Goal: Transaction & Acquisition: Purchase product/service

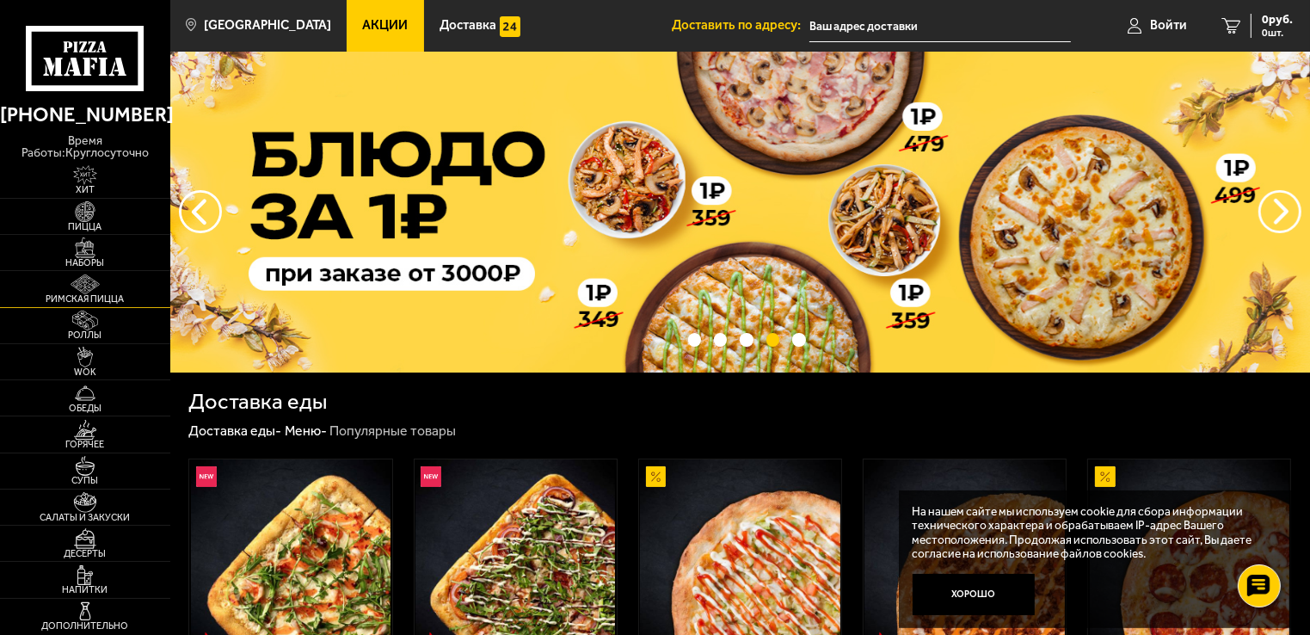
click at [83, 278] on img at bounding box center [85, 284] width 52 height 21
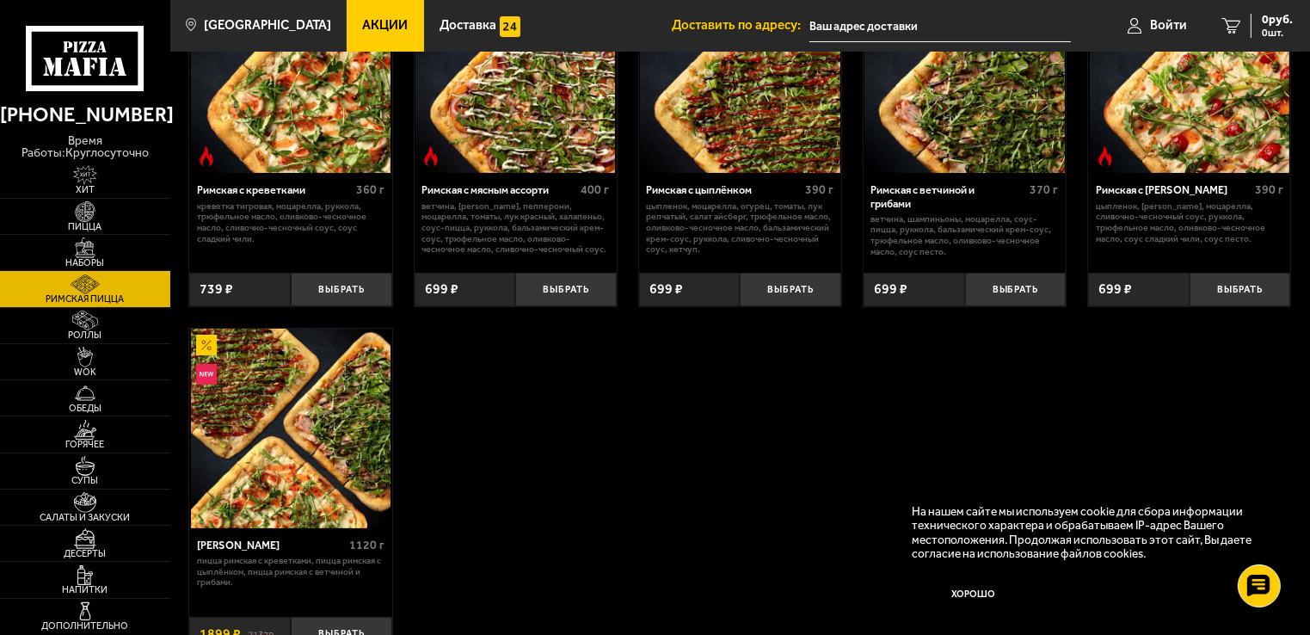
scroll to position [172, 0]
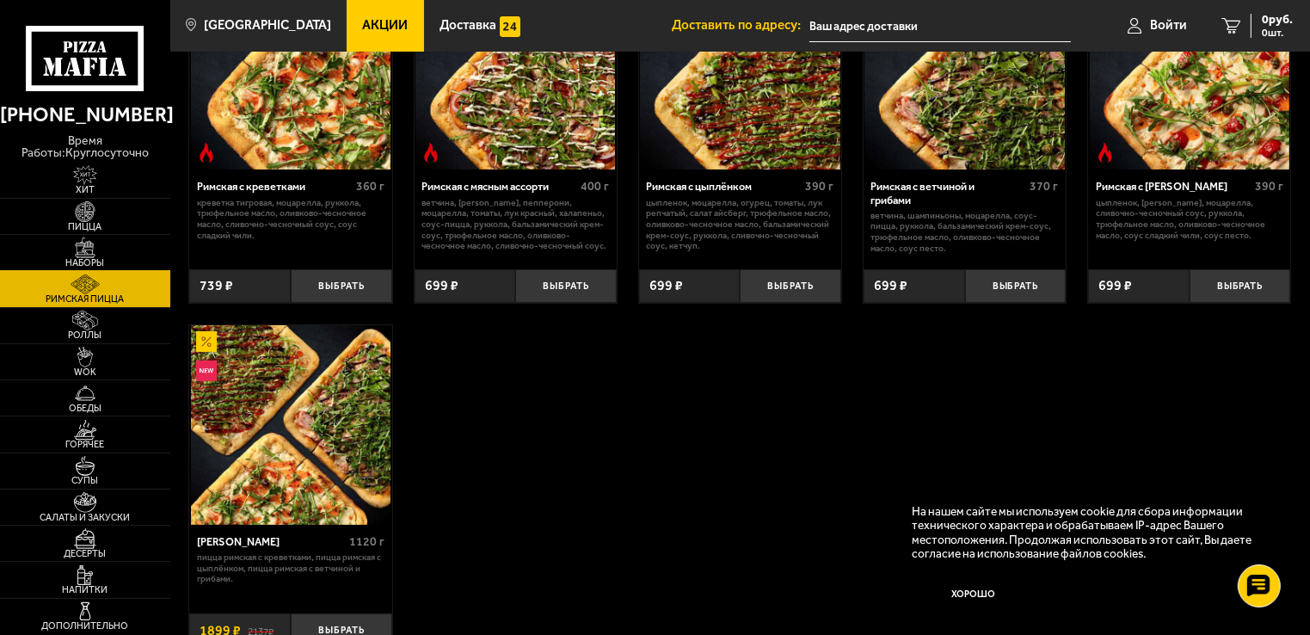
click at [78, 258] on span "Наборы" at bounding box center [85, 262] width 170 height 9
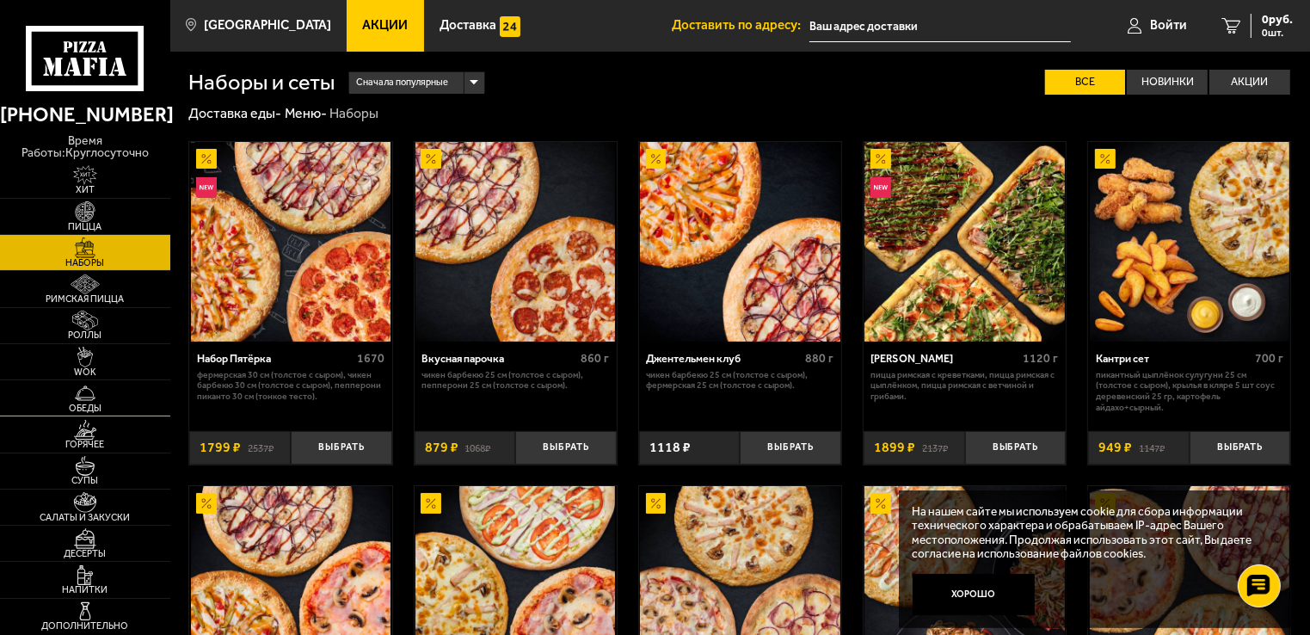
click at [84, 395] on img at bounding box center [85, 393] width 52 height 21
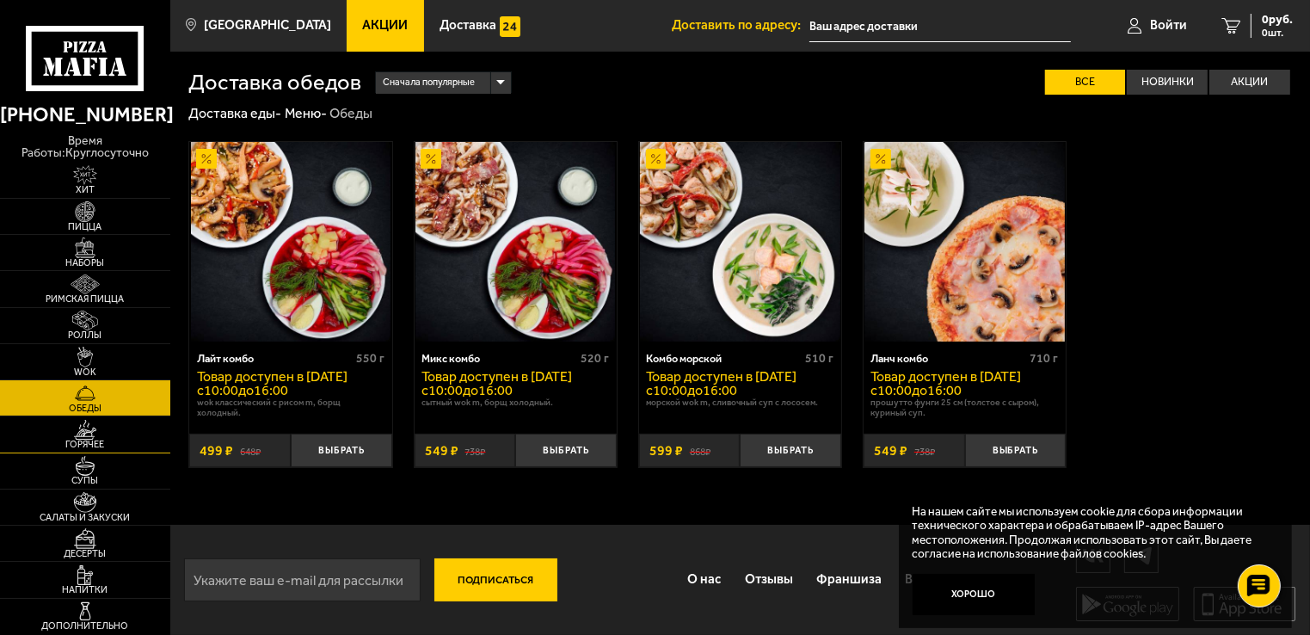
click at [77, 441] on span "Горячее" at bounding box center [85, 444] width 170 height 9
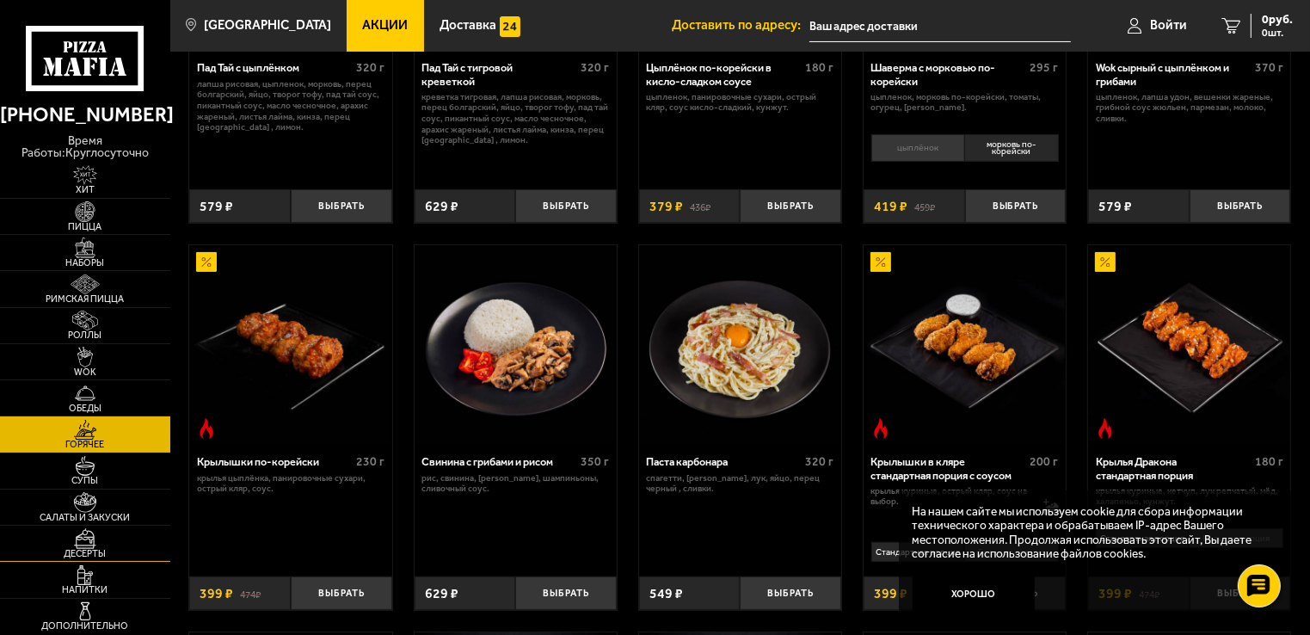
scroll to position [344, 0]
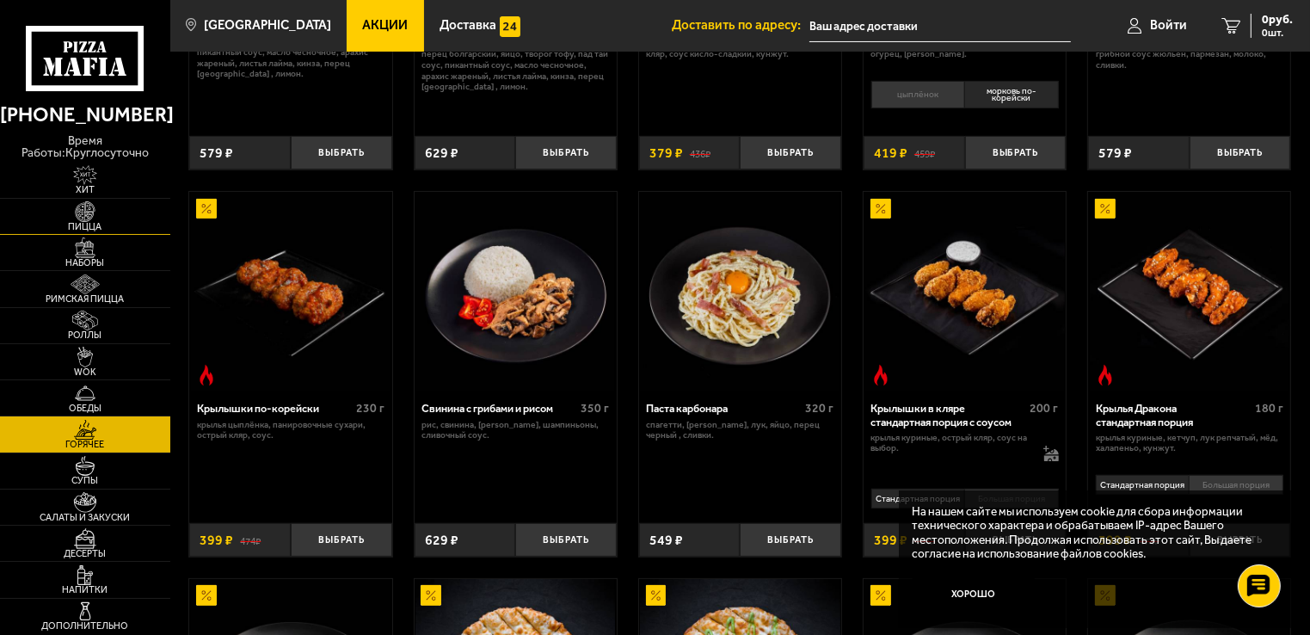
click at [79, 201] on img at bounding box center [85, 211] width 52 height 21
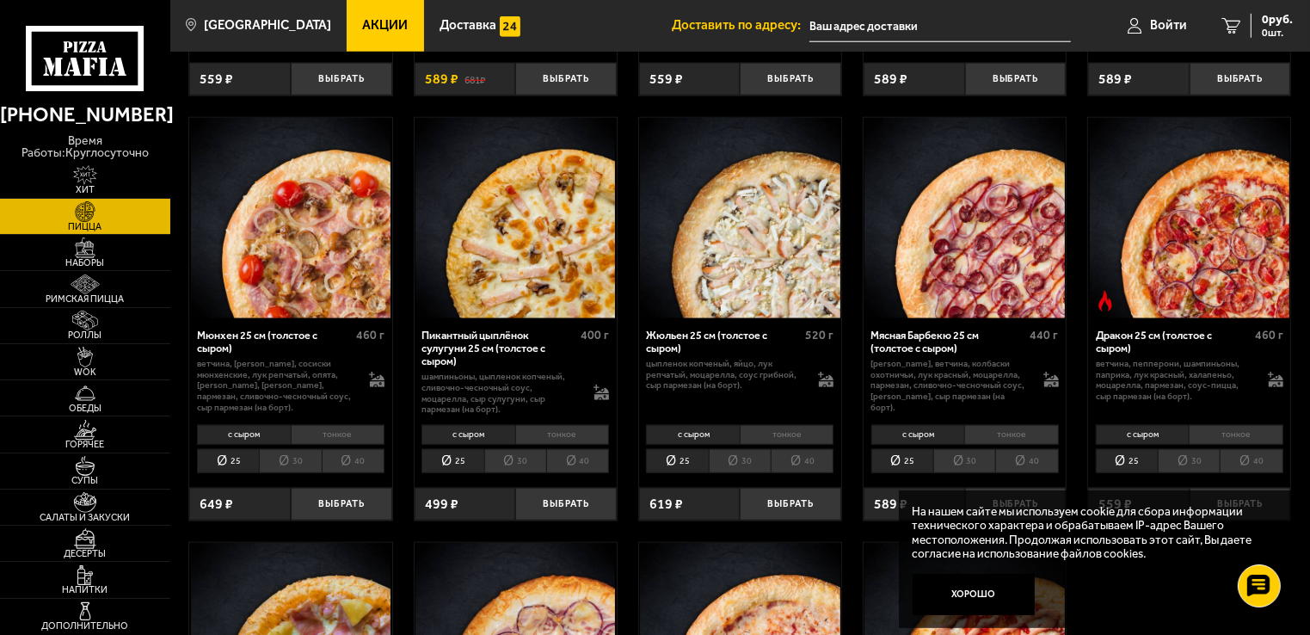
scroll to position [1721, 0]
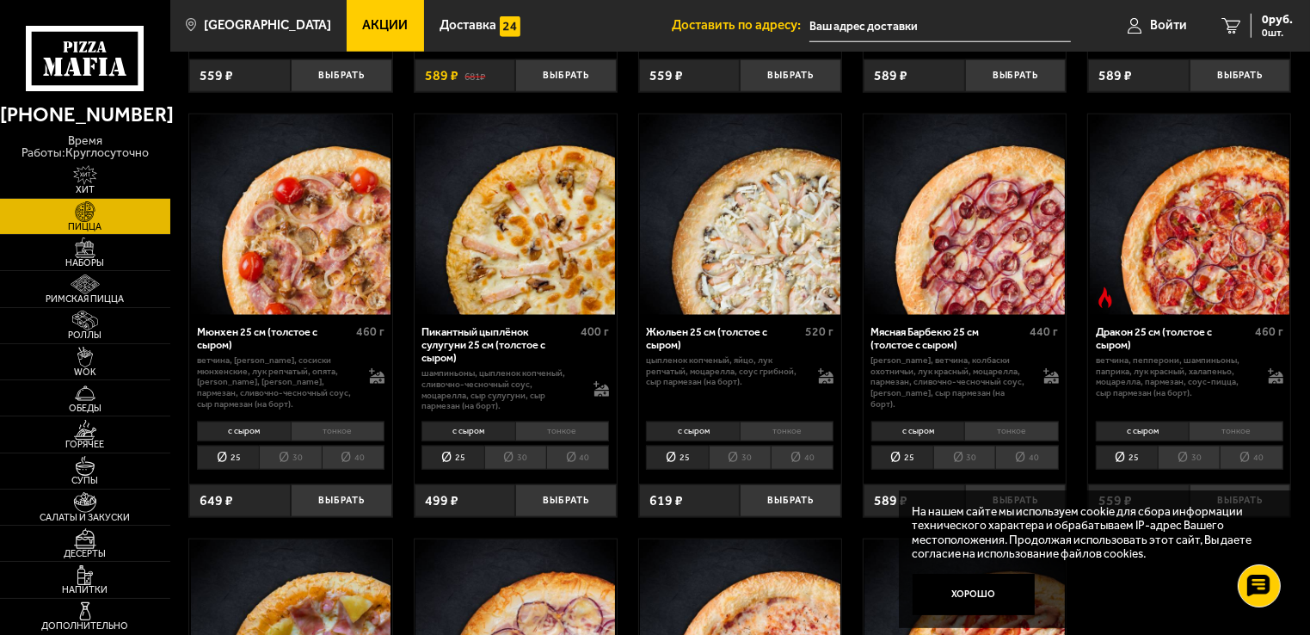
click at [568, 466] on li "40" at bounding box center [577, 458] width 63 height 24
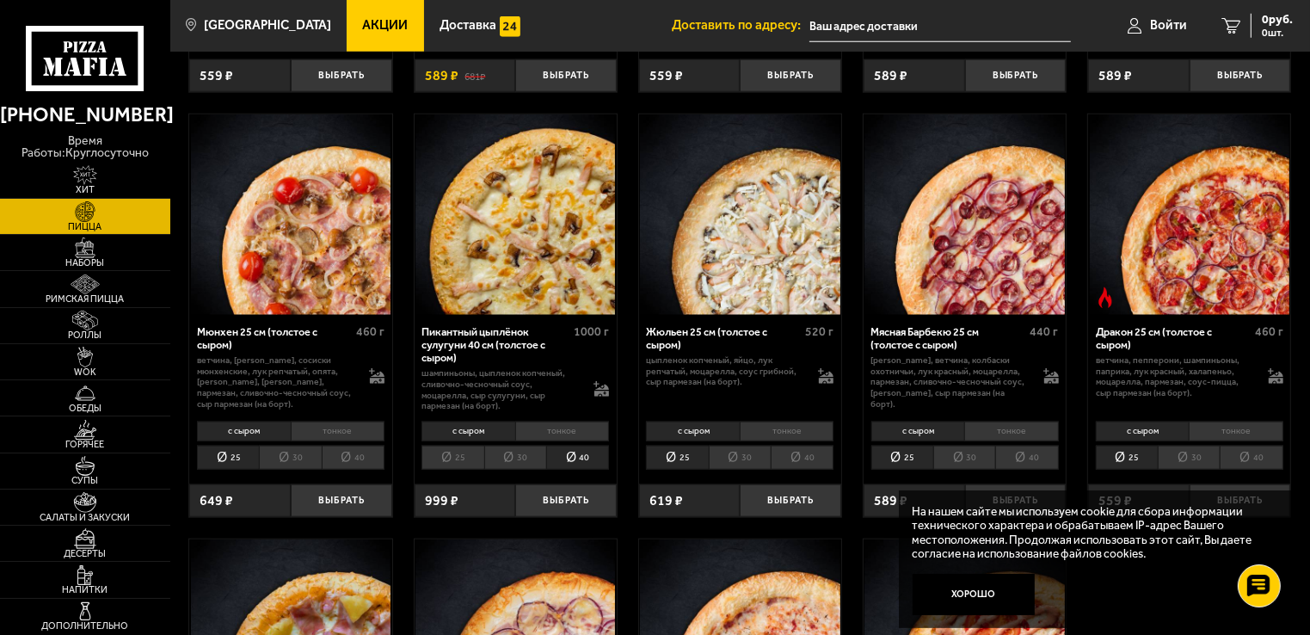
click at [455, 448] on li "25" at bounding box center [453, 458] width 62 height 24
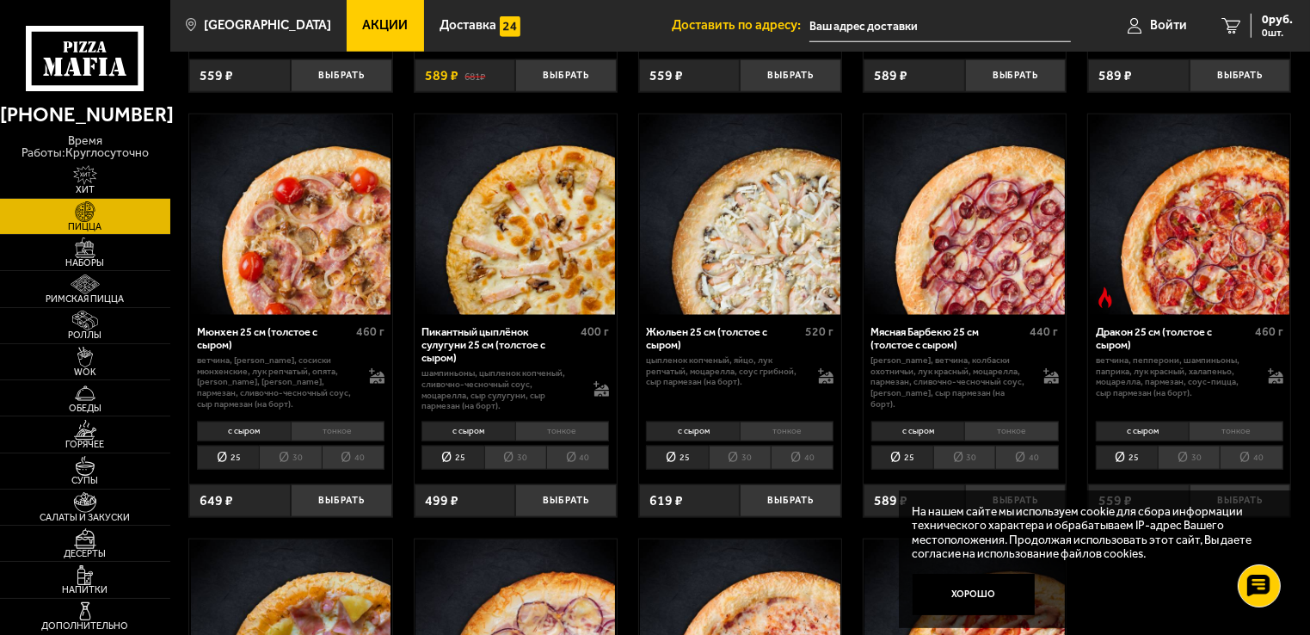
click at [570, 450] on li "40" at bounding box center [577, 458] width 63 height 24
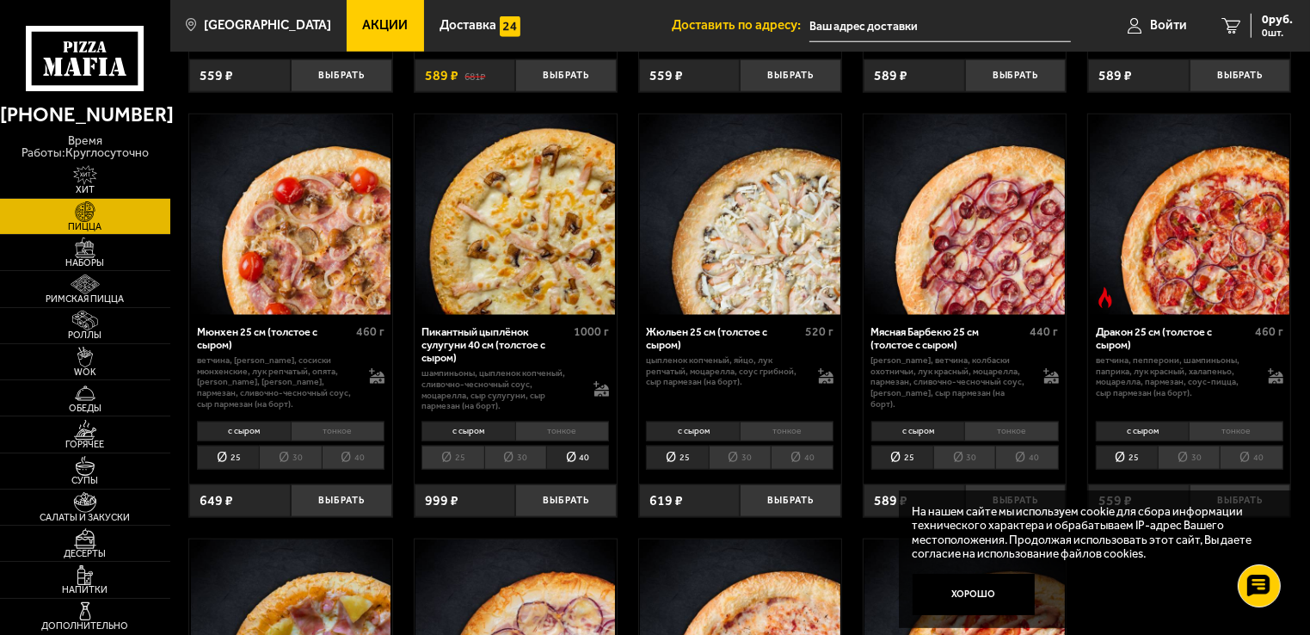
click at [441, 453] on li "25" at bounding box center [453, 458] width 62 height 24
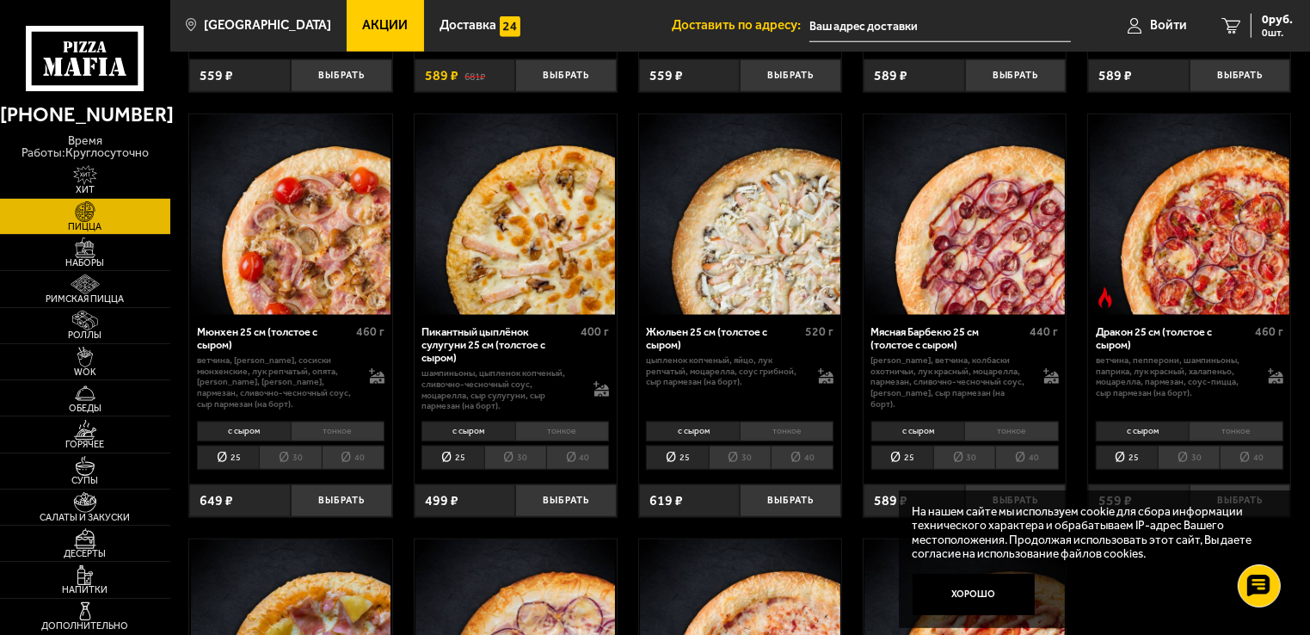
click at [580, 462] on li "40" at bounding box center [577, 458] width 63 height 24
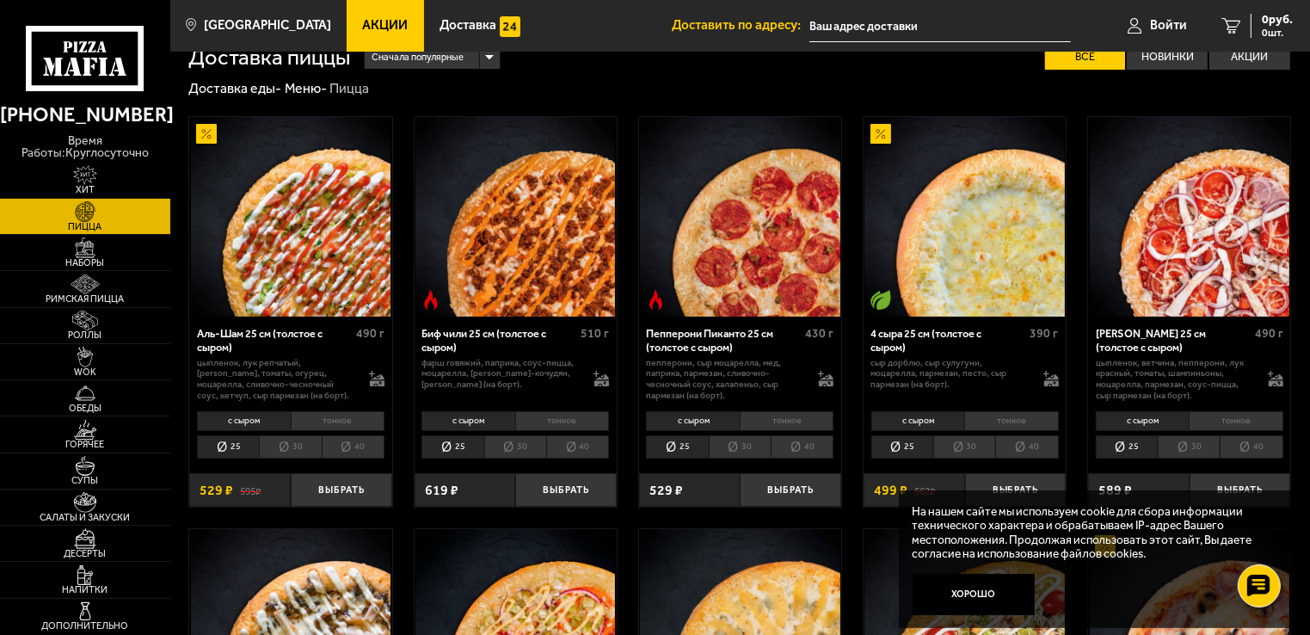
scroll to position [0, 0]
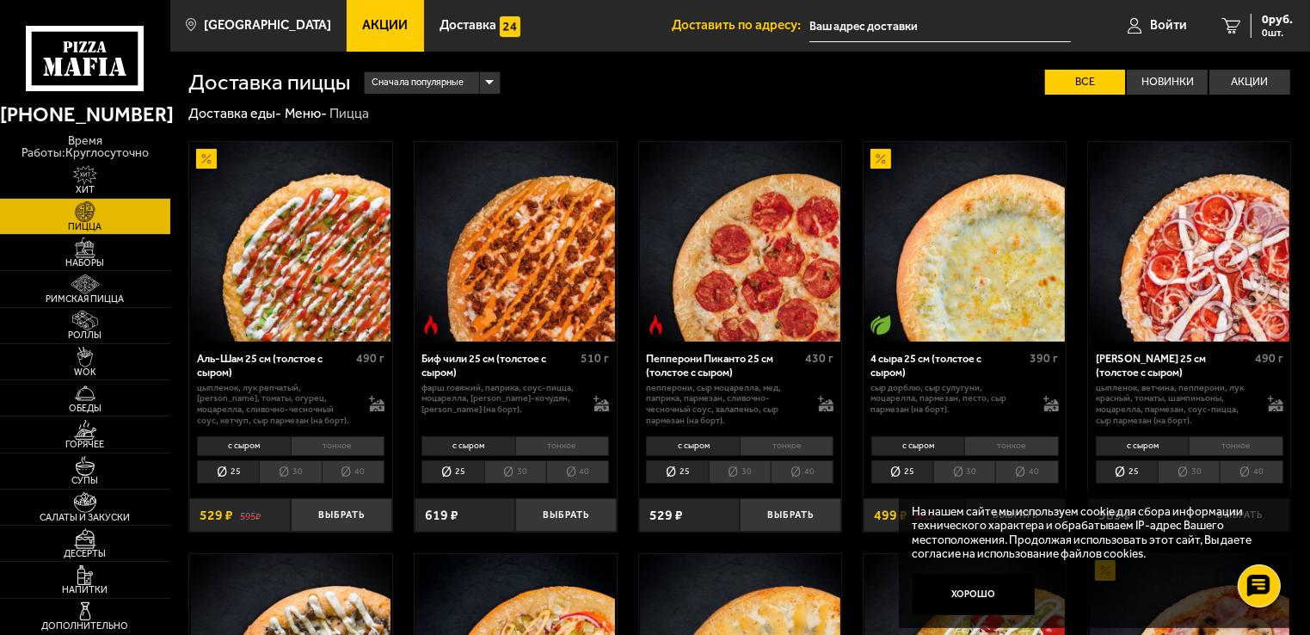
click at [778, 477] on li "40" at bounding box center [802, 472] width 63 height 24
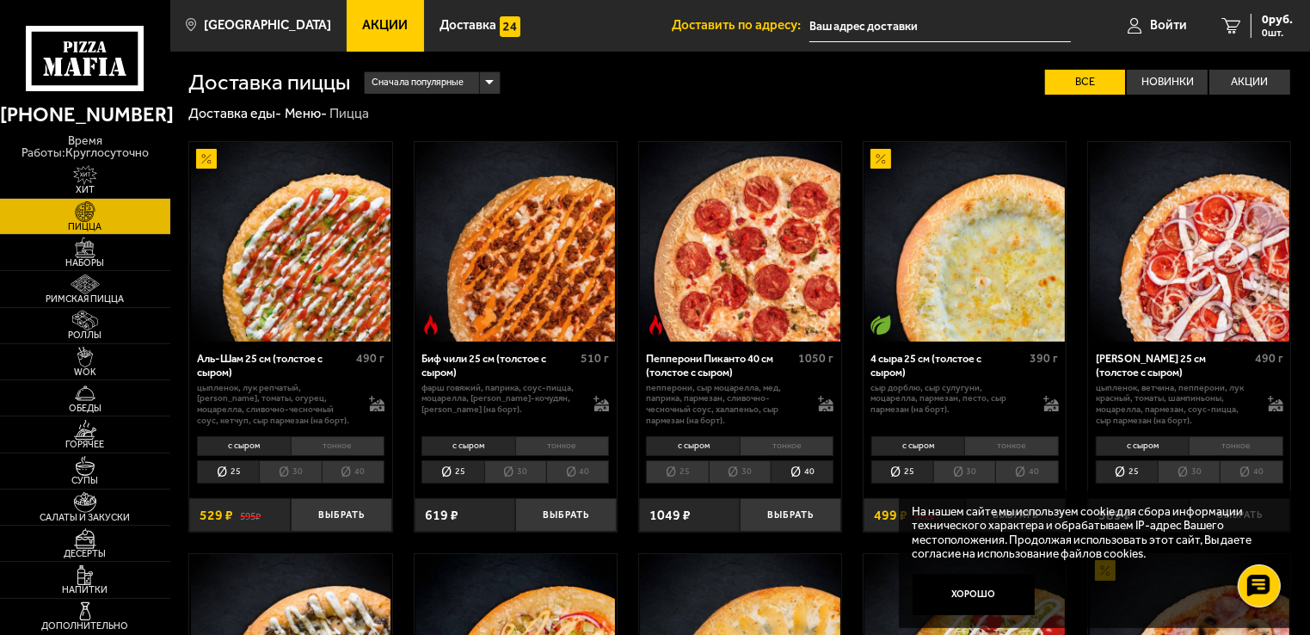
click at [790, 446] on li "тонкое" at bounding box center [787, 446] width 94 height 20
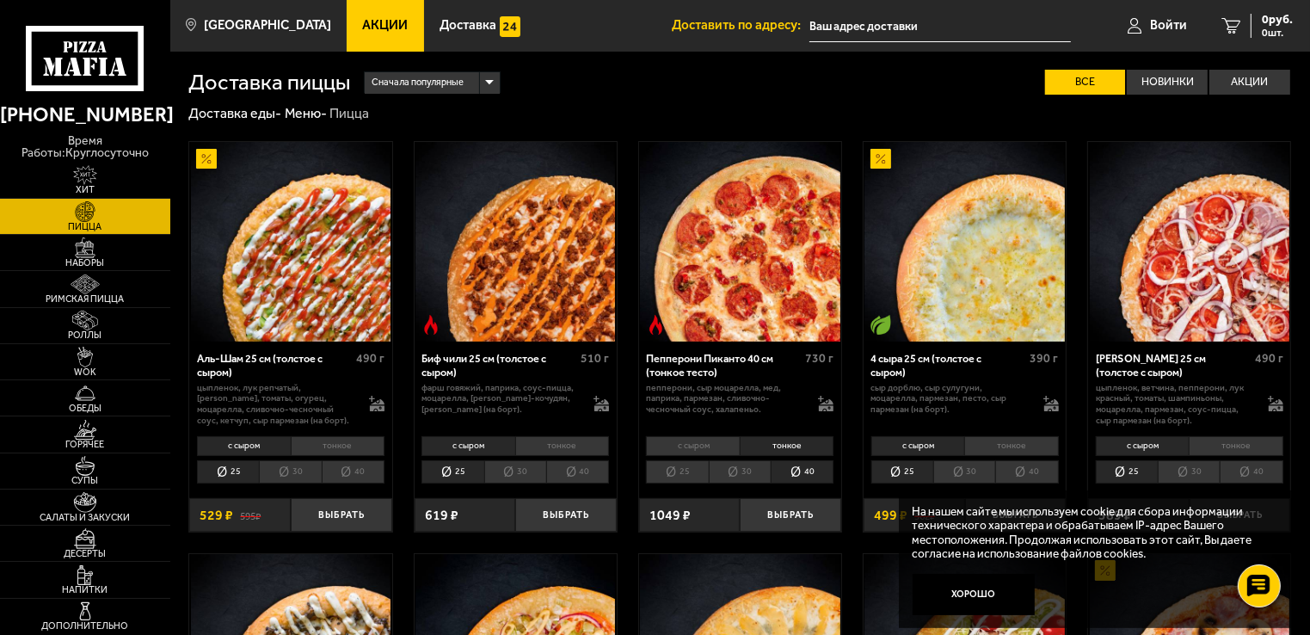
click at [669, 444] on li "с сыром" at bounding box center [692, 446] width 93 height 20
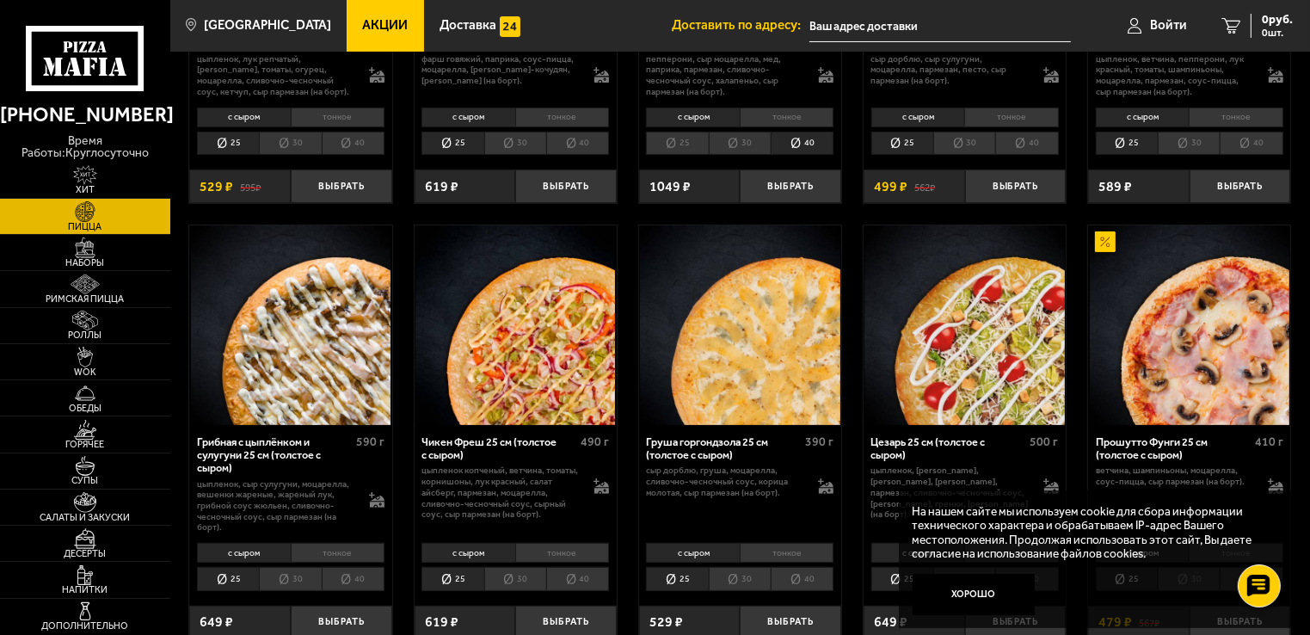
scroll to position [430, 0]
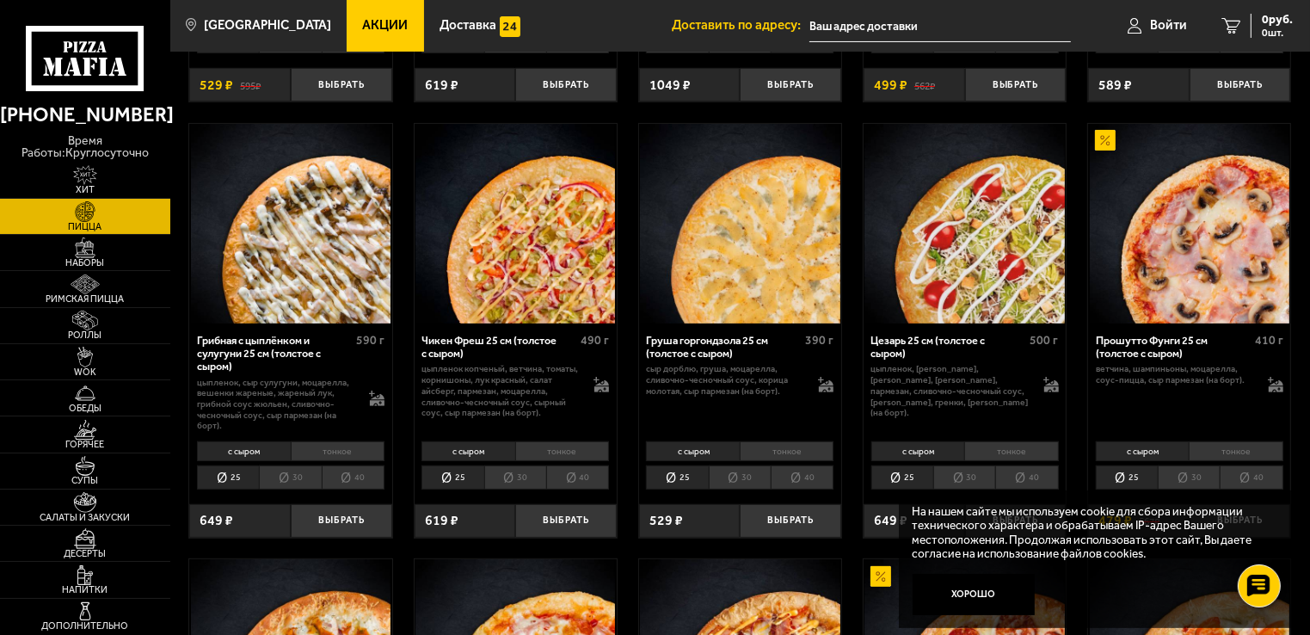
click at [571, 486] on li "40" at bounding box center [577, 478] width 63 height 24
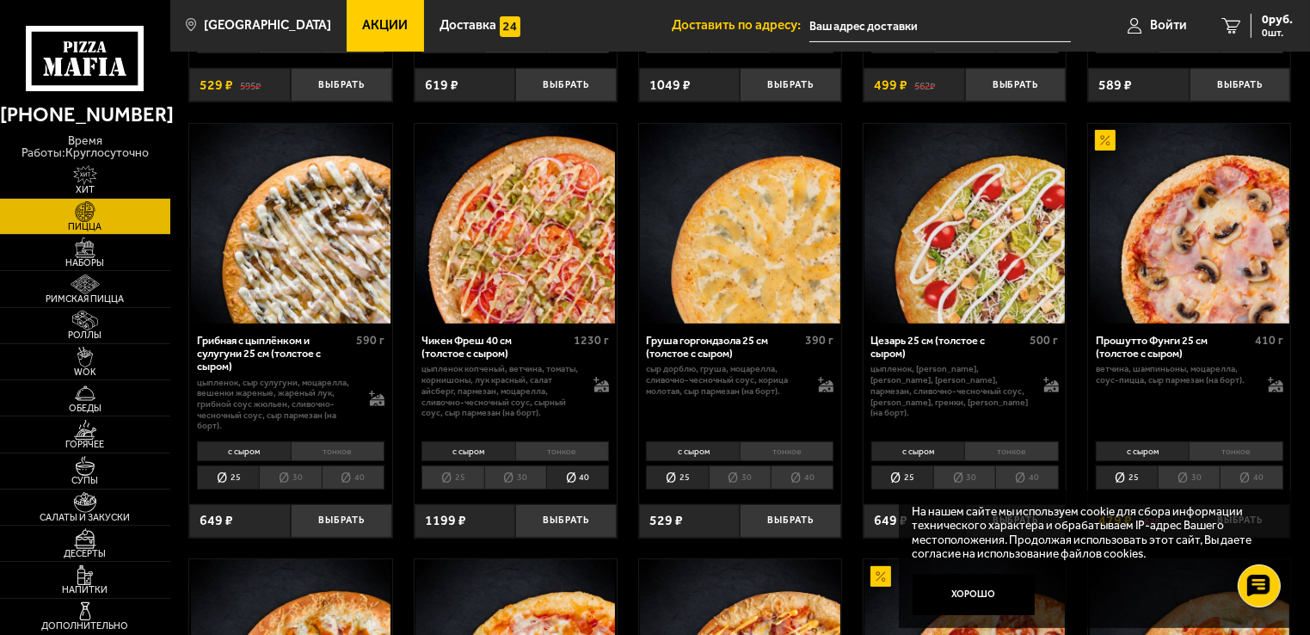
click at [520, 479] on li "30" at bounding box center [515, 478] width 62 height 24
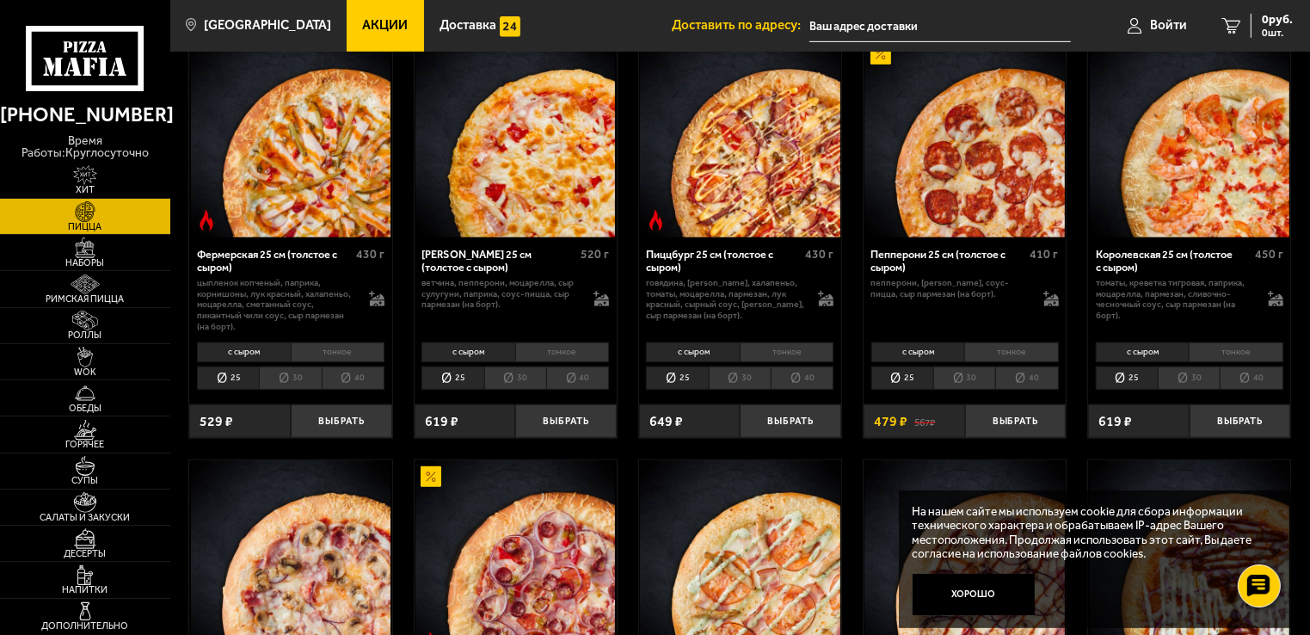
scroll to position [946, 0]
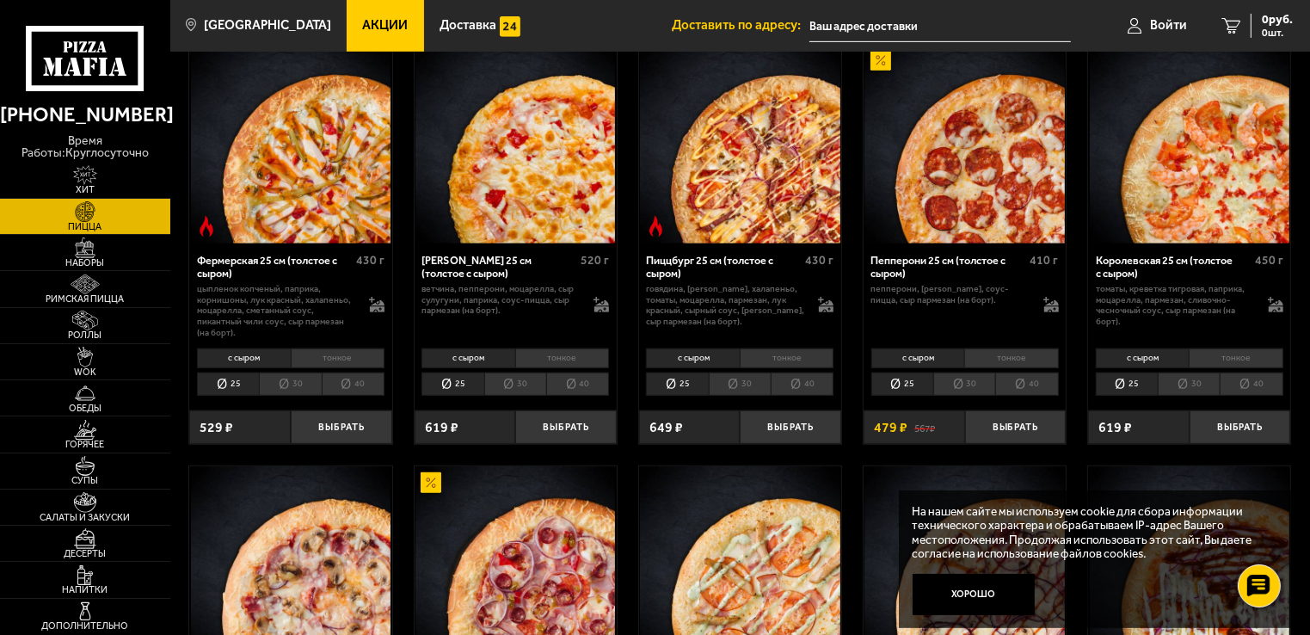
click at [1208, 384] on li "30" at bounding box center [1189, 385] width 62 height 24
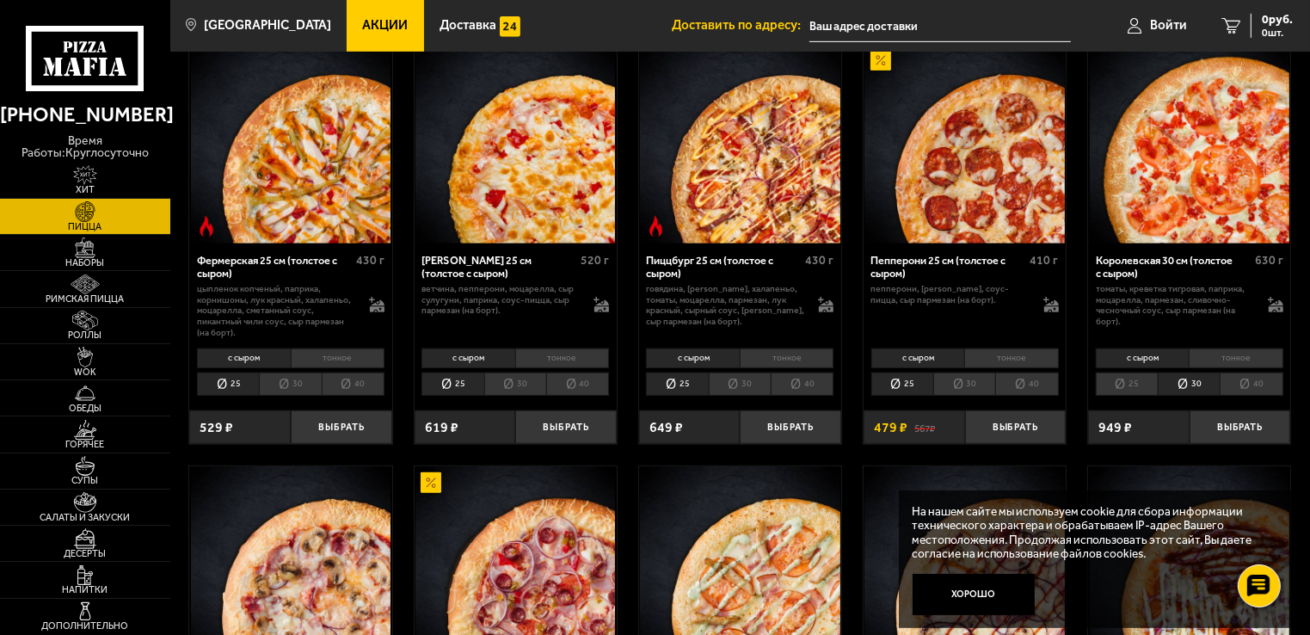
click at [1252, 391] on li "40" at bounding box center [1251, 385] width 63 height 24
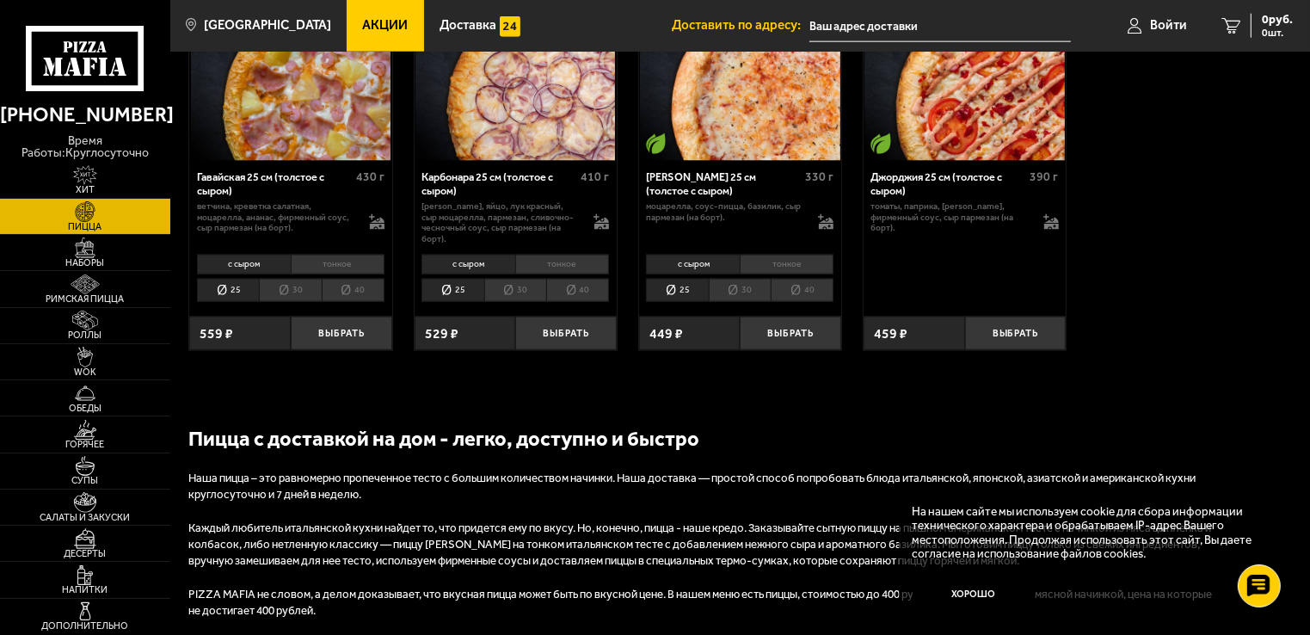
scroll to position [2237, 0]
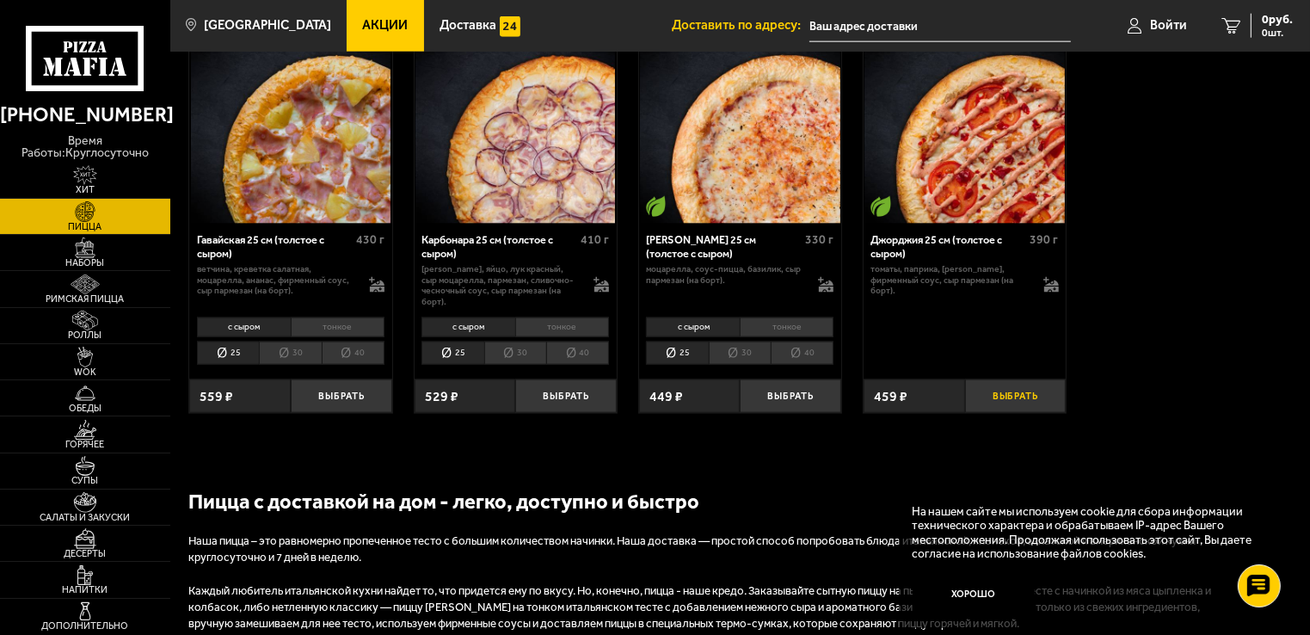
click at [1029, 403] on button "Выбрать" at bounding box center [1016, 396] width 102 height 34
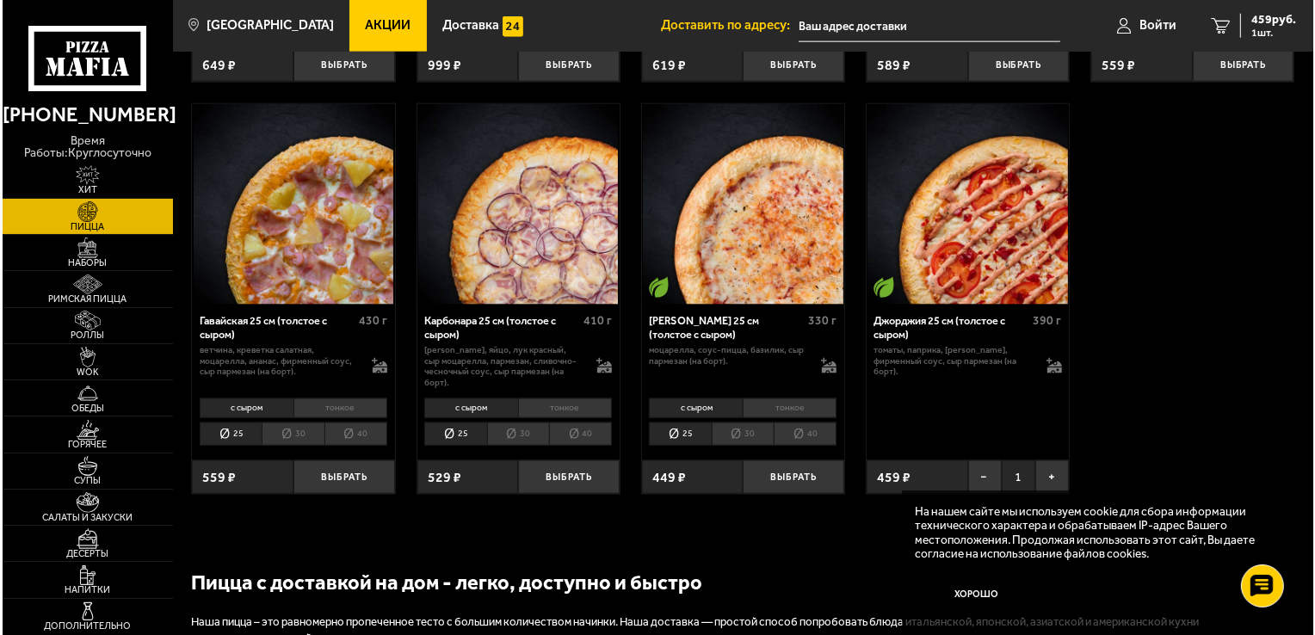
scroll to position [2151, 0]
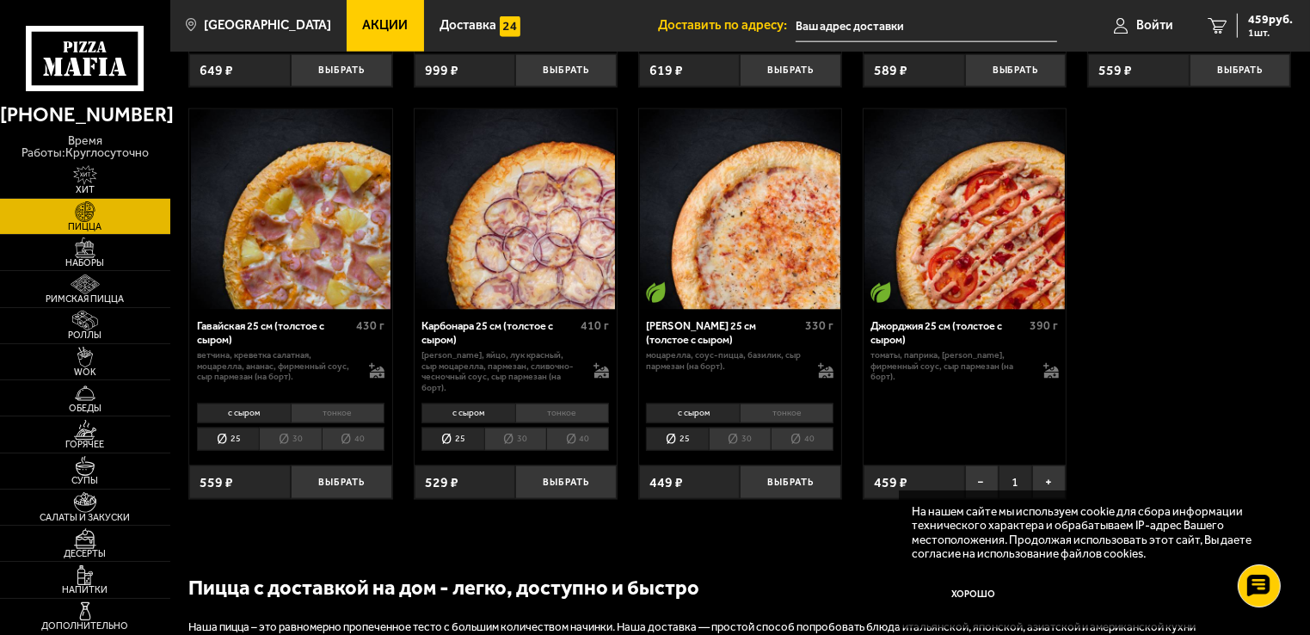
click at [974, 222] on img at bounding box center [965, 209] width 200 height 200
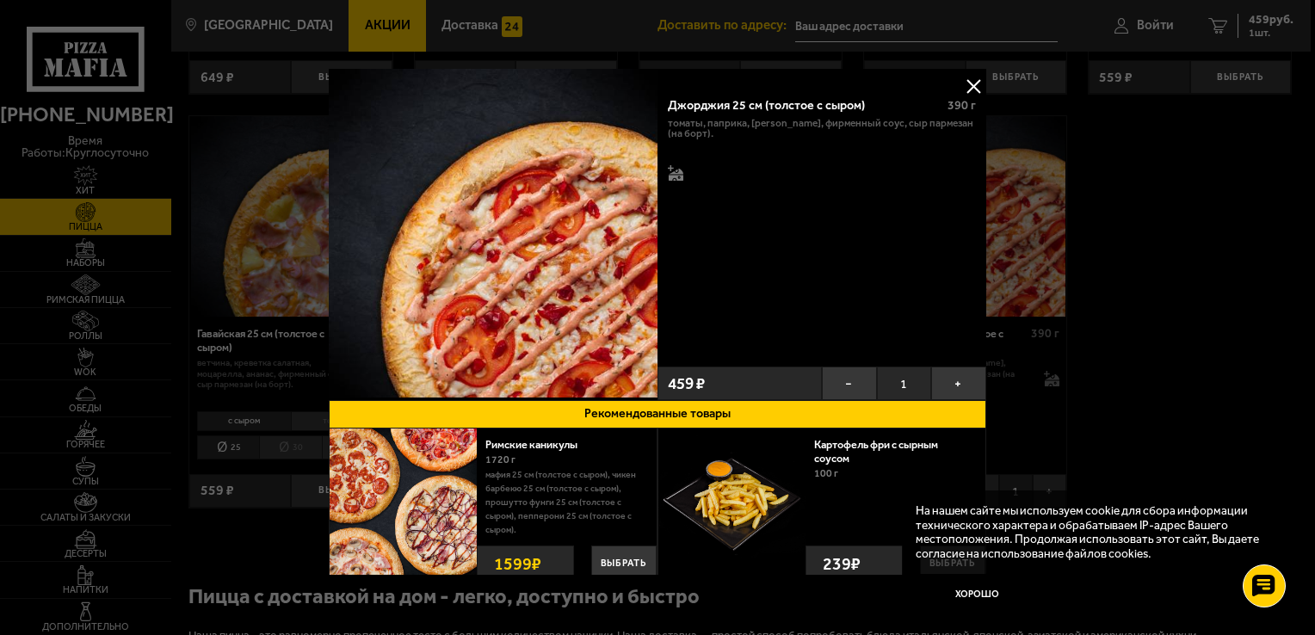
click at [971, 83] on button at bounding box center [973, 86] width 26 height 26
